Goal: Information Seeking & Learning: Find specific fact

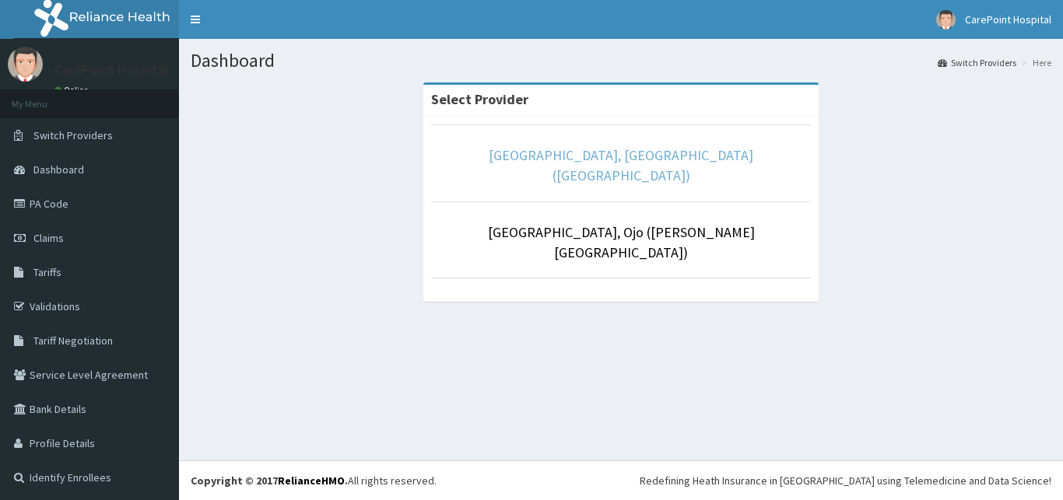
click at [532, 155] on link "[GEOGRAPHIC_DATA], [GEOGRAPHIC_DATA] ([GEOGRAPHIC_DATA])" at bounding box center [621, 165] width 265 height 38
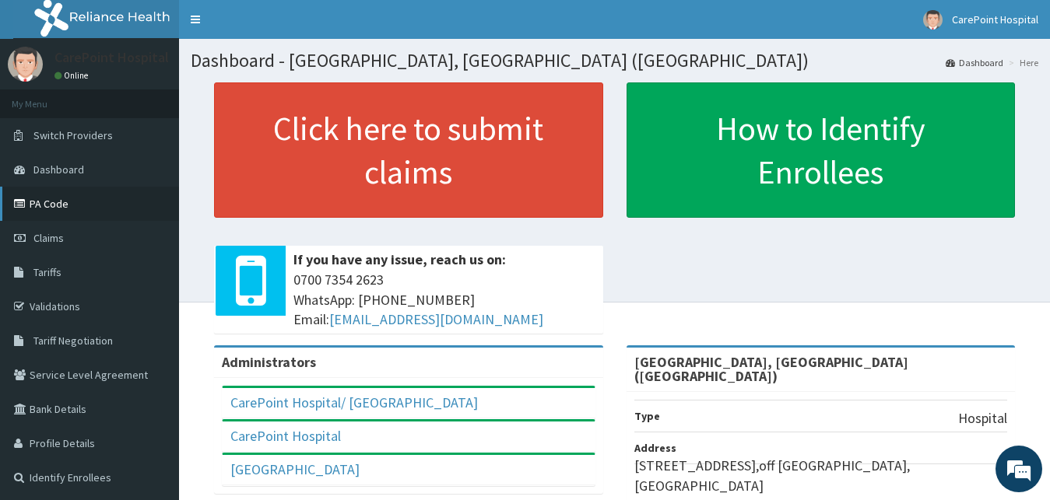
click at [73, 200] on link "PA Code" at bounding box center [89, 204] width 179 height 34
click at [71, 274] on link "Tariffs" at bounding box center [89, 272] width 179 height 34
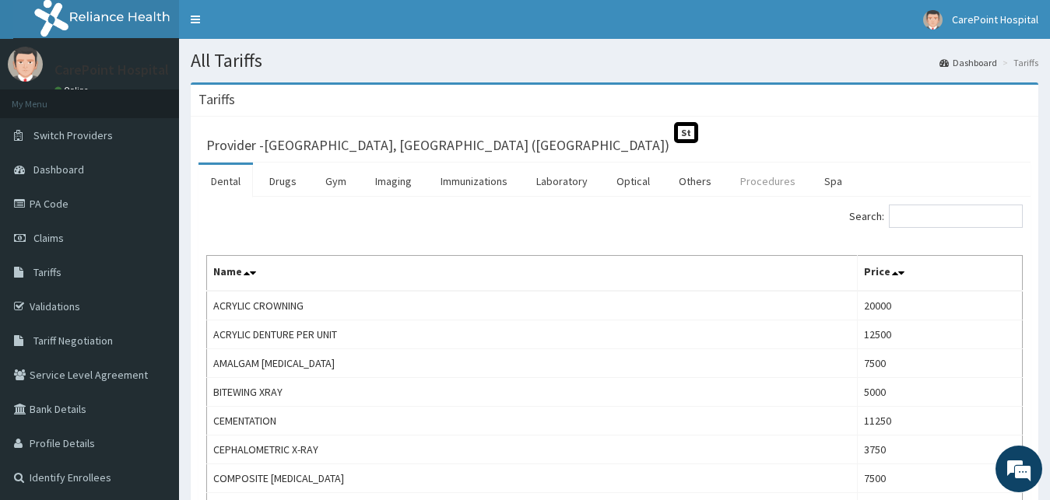
click at [776, 178] on link "Procedures" at bounding box center [768, 181] width 80 height 33
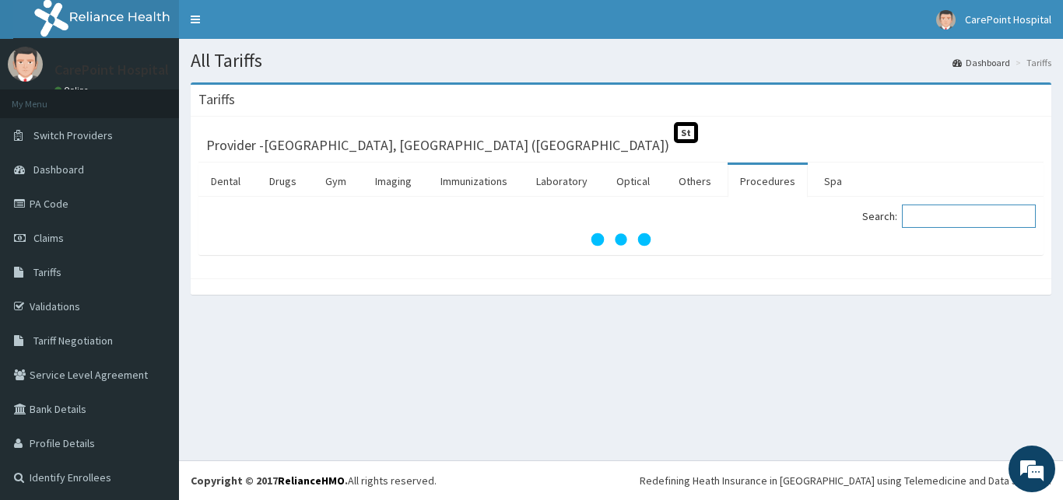
click at [958, 206] on input "Search:" at bounding box center [969, 216] width 134 height 23
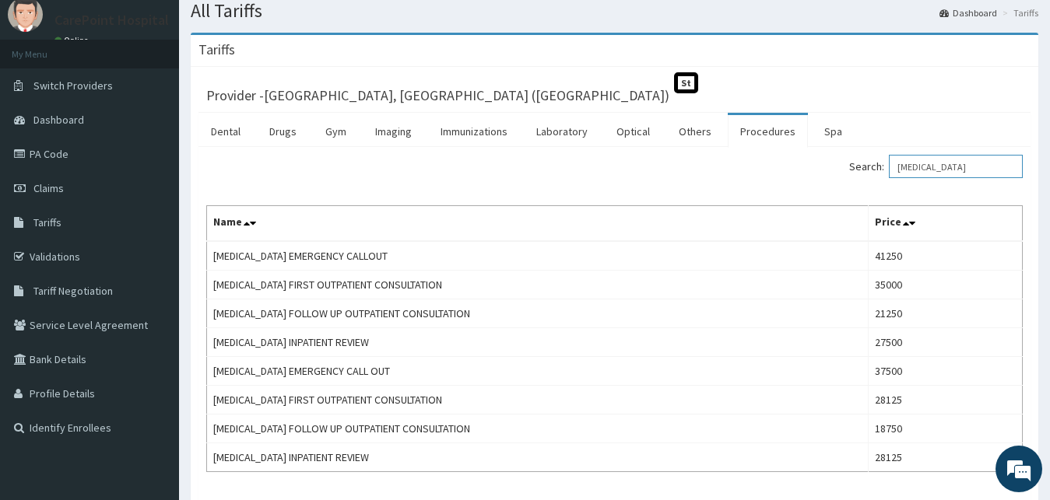
scroll to position [79, 0]
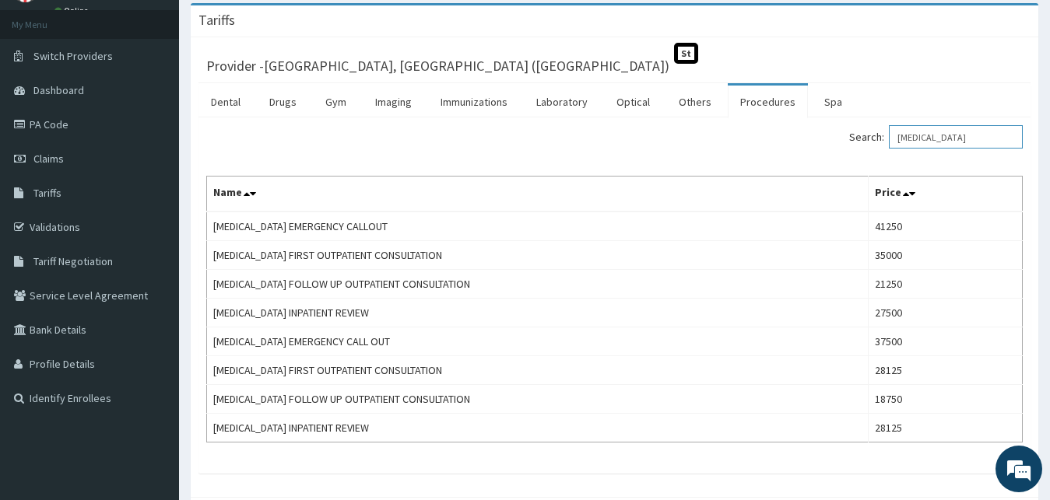
type input "UROLOGIST"
